Goal: Transaction & Acquisition: Purchase product/service

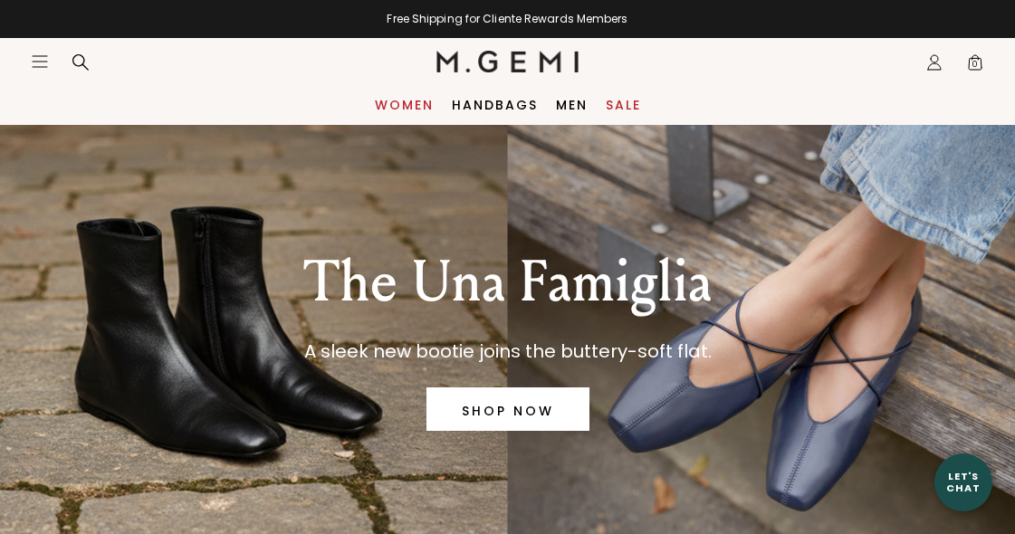
click at [416, 106] on link "Women" at bounding box center [404, 105] width 59 height 14
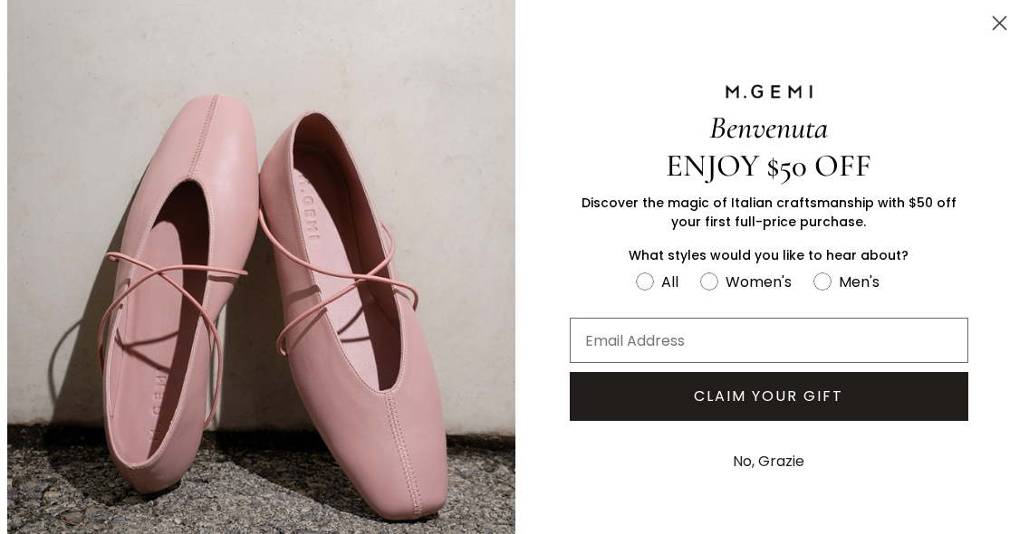
scroll to position [558, 0]
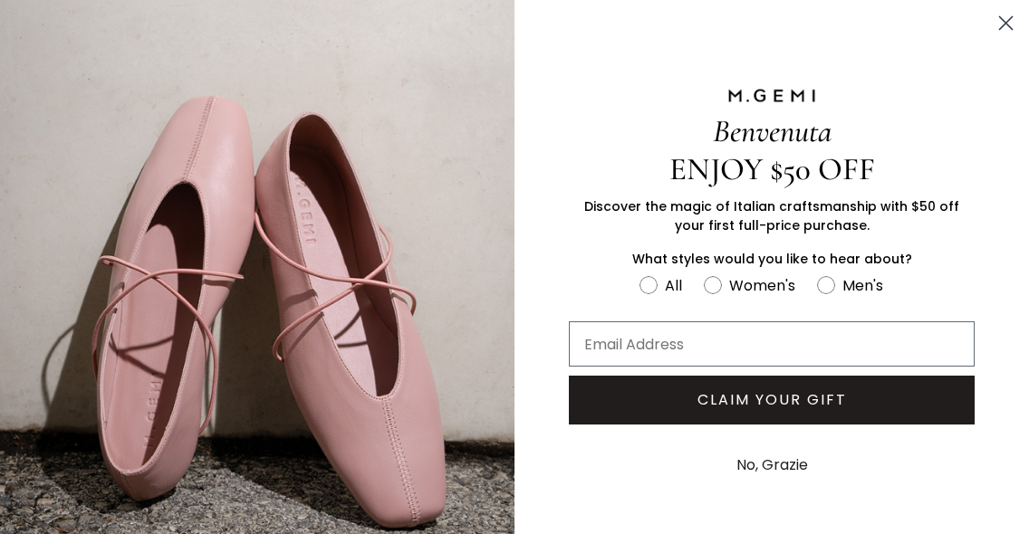
click at [991, 24] on circle "Close dialog" at bounding box center [1006, 23] width 30 height 30
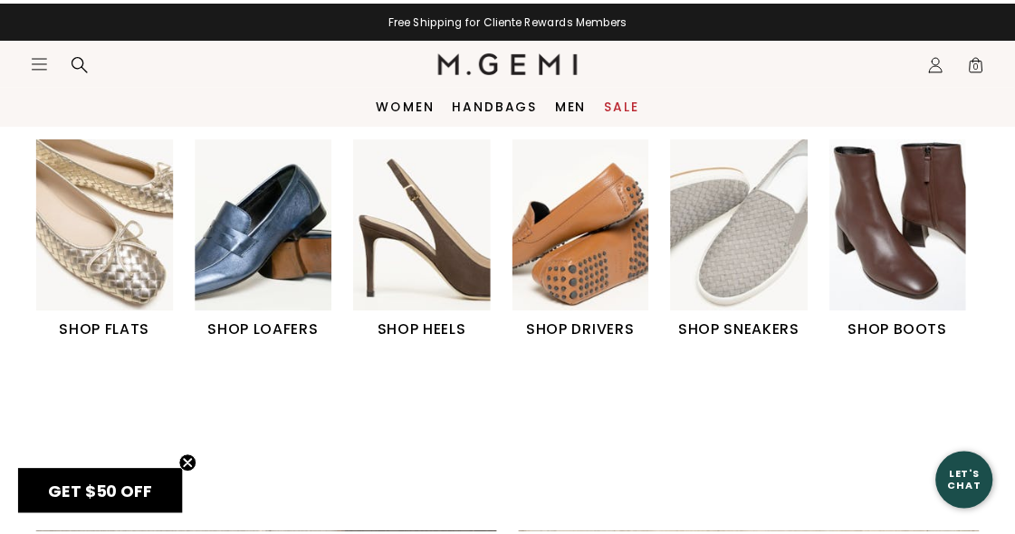
scroll to position [553, 0]
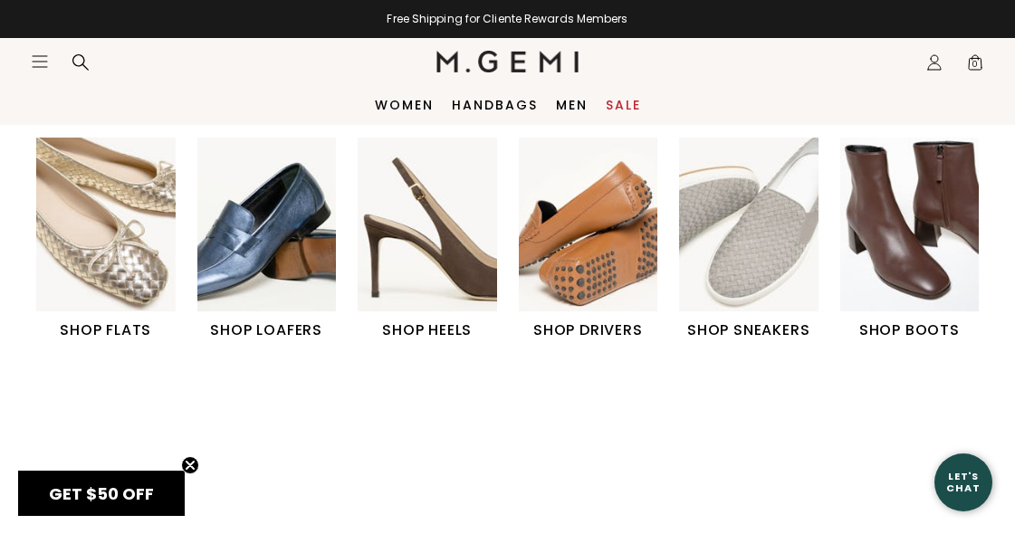
click at [255, 228] on img "2 / 6" at bounding box center [266, 225] width 139 height 174
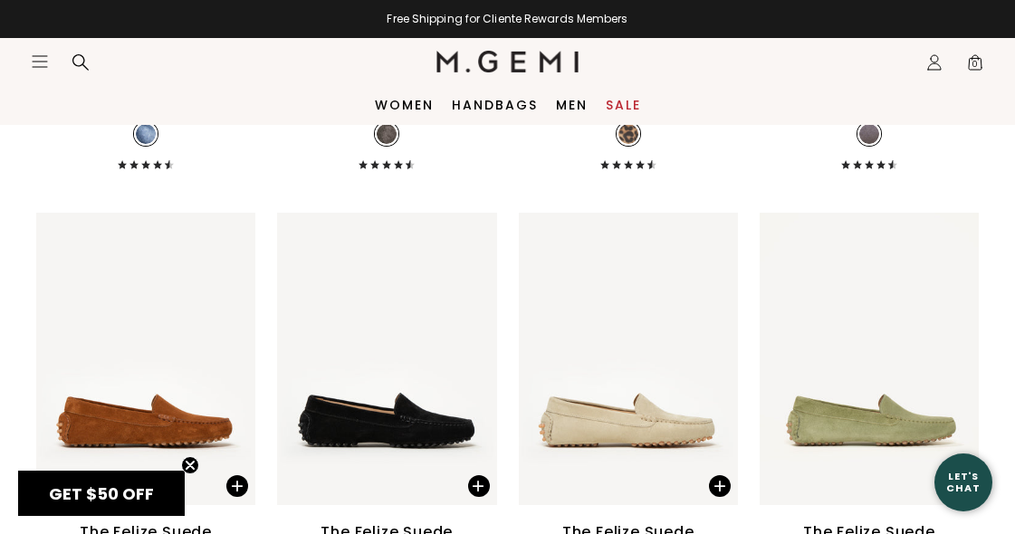
scroll to position [2340, 0]
